Goal: Information Seeking & Learning: Learn about a topic

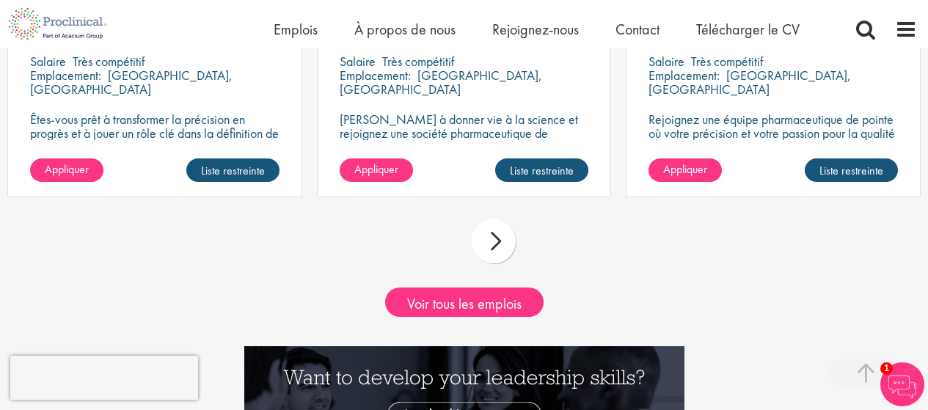
scroll to position [1393, 0]
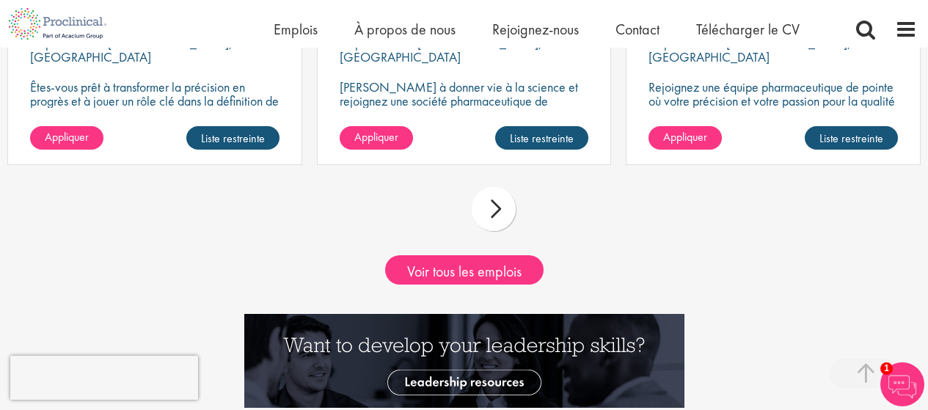
click at [495, 213] on div "suivant" at bounding box center [493, 209] width 44 height 44
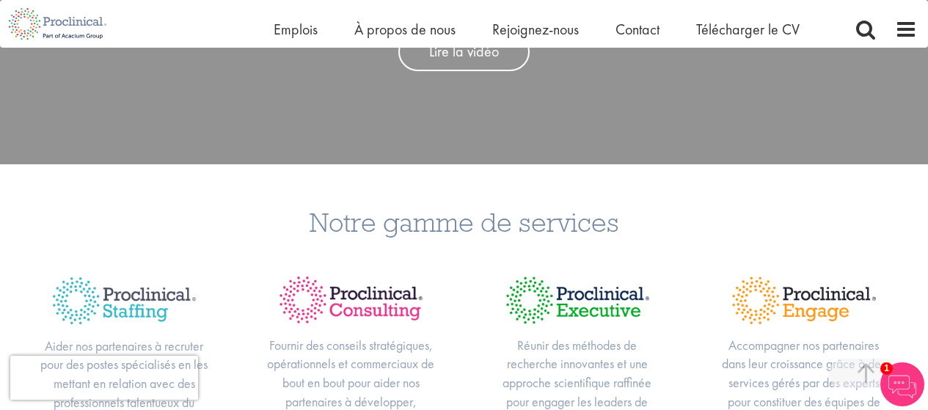
scroll to position [0, 0]
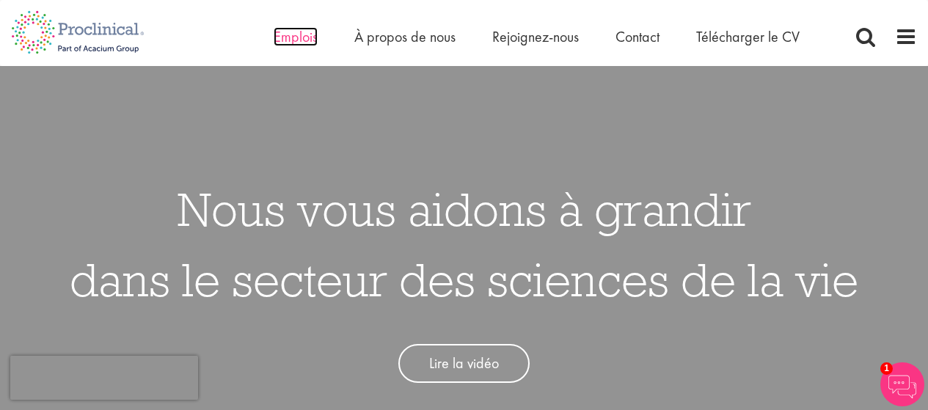
click at [291, 41] on font "Emplois" at bounding box center [295, 36] width 44 height 19
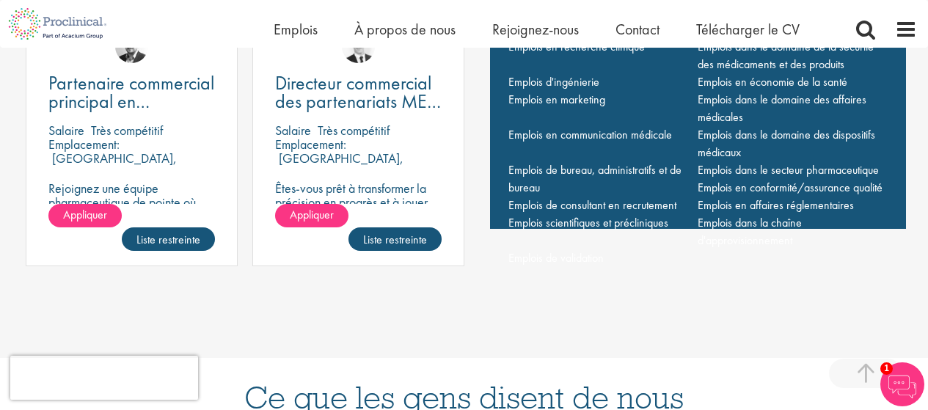
scroll to position [953, 0]
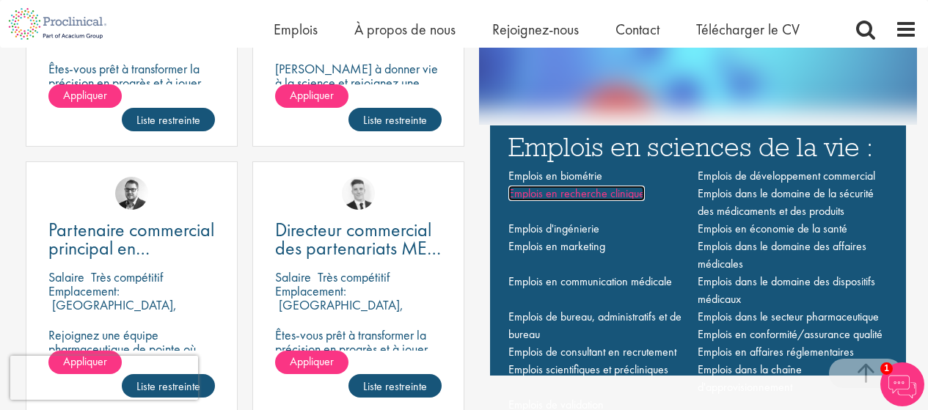
click at [609, 193] on font "Emplois en recherche clinique" at bounding box center [576, 193] width 136 height 15
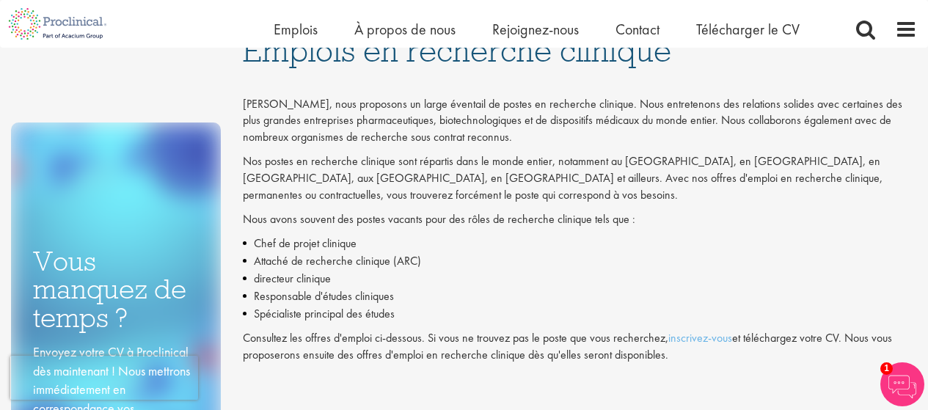
scroll to position [73, 0]
